Goal: Task Accomplishment & Management: Manage account settings

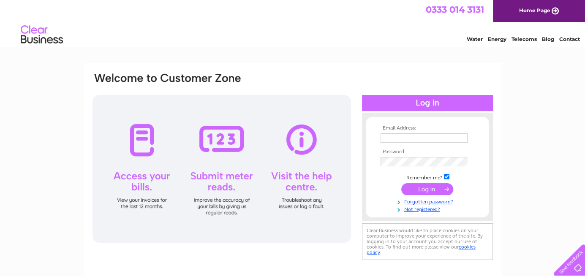
click at [415, 139] on input "text" at bounding box center [424, 137] width 87 height 9
click at [387, 139] on input "[EMAIL_ADDRESS][DOMAIN_NAME]" at bounding box center [425, 138] width 88 height 10
type input "[EMAIL_ADDRESS][DOMAIN_NAME]"
click at [430, 189] on input "submit" at bounding box center [427, 190] width 52 height 12
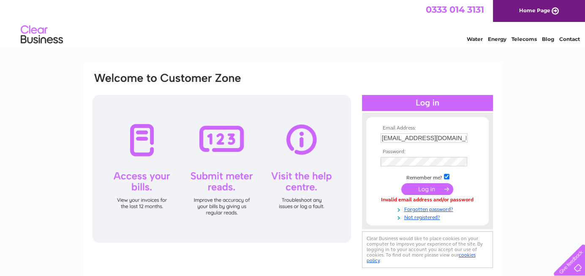
click at [428, 193] on input "submit" at bounding box center [427, 189] width 52 height 12
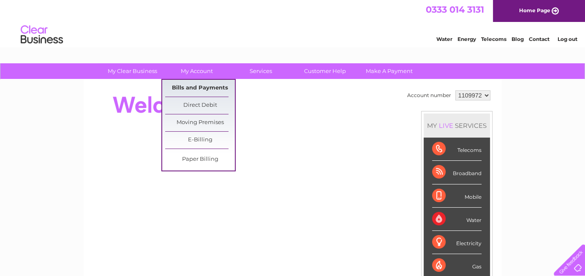
click at [197, 85] on link "Bills and Payments" at bounding box center [200, 88] width 70 height 17
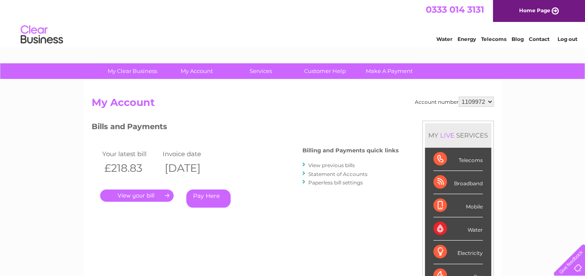
click at [152, 197] on link "." at bounding box center [136, 196] width 73 height 12
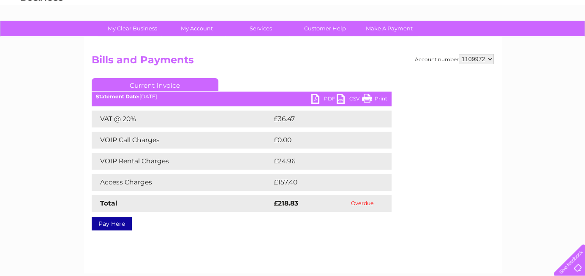
scroll to position [42, 0]
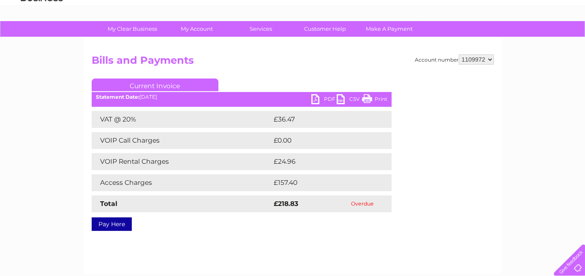
click at [324, 98] on link "PDF" at bounding box center [323, 100] width 25 height 12
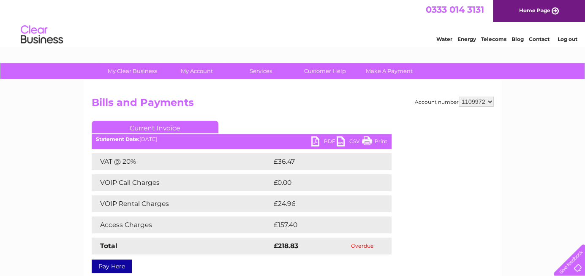
click at [566, 41] on link "Log out" at bounding box center [567, 39] width 20 height 6
